Goal: Navigation & Orientation: Go to known website

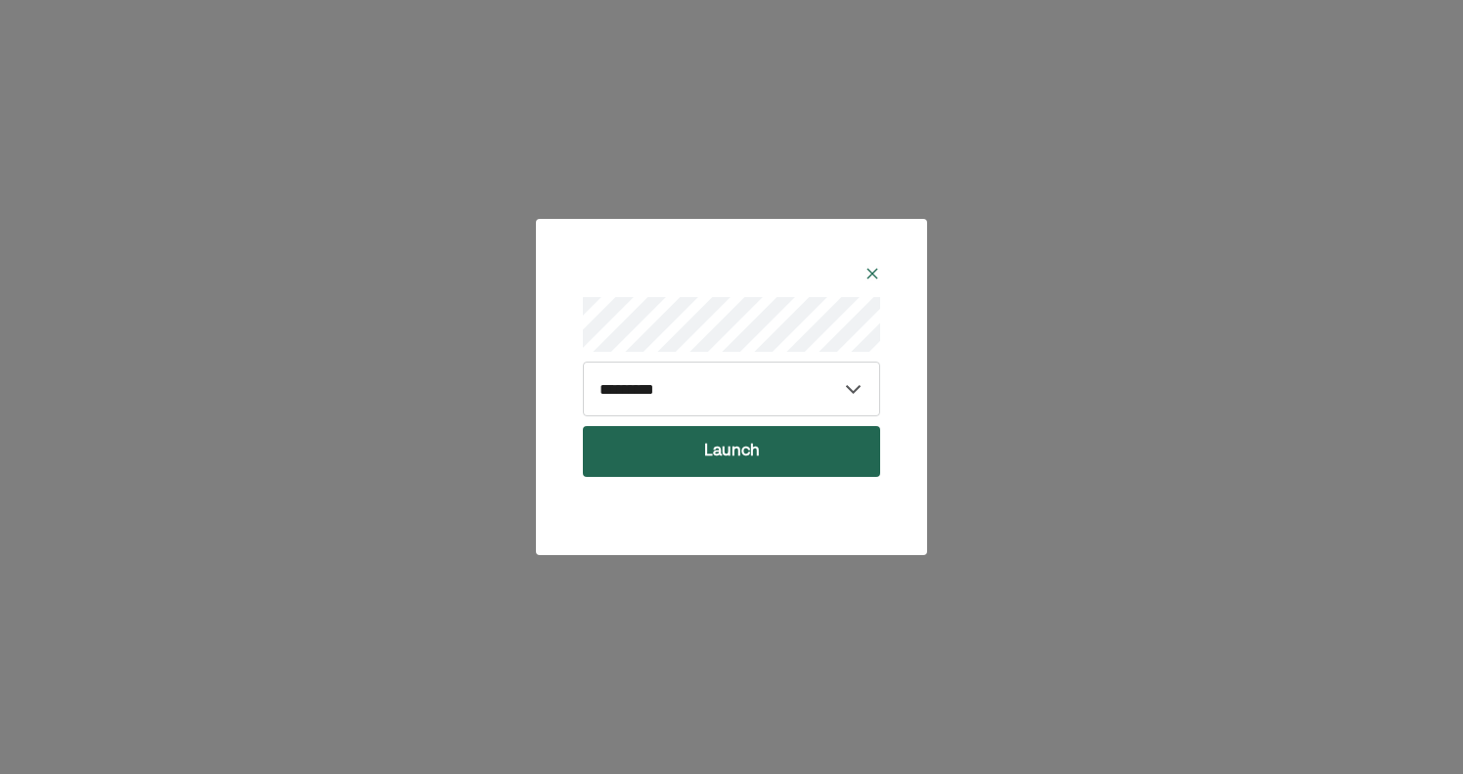
click at [720, 453] on button "Launch" at bounding box center [731, 451] width 297 height 51
